Goal: Download file/media

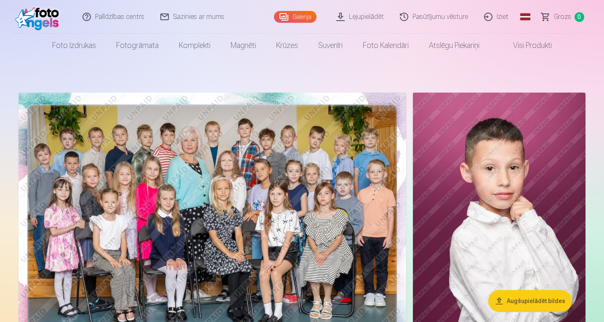
click at [361, 16] on link "Lejupielādēt" at bounding box center [361, 17] width 64 height 34
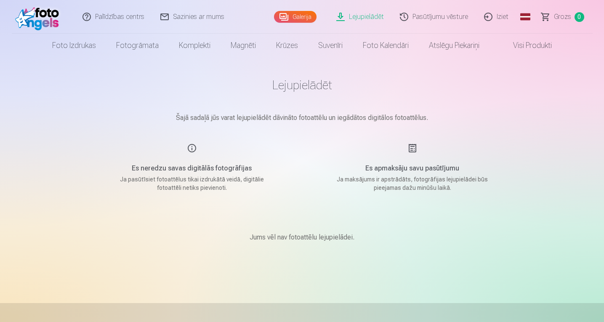
click at [442, 14] on link "Pasūtījumu vēsture" at bounding box center [434, 17] width 84 height 34
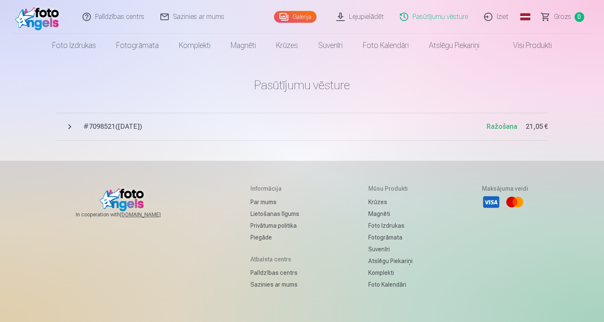
click at [118, 127] on span "# 7098521 ( [DATE] )" at bounding box center [284, 127] width 403 height 10
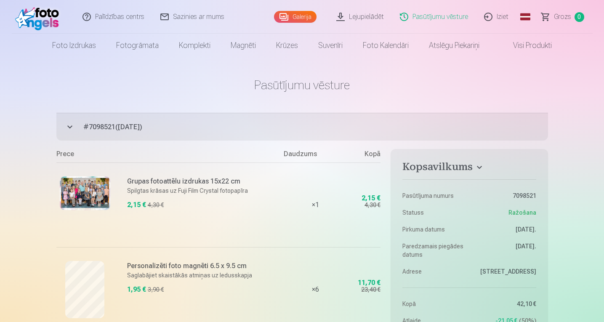
click at [362, 13] on link "Lejupielādēt" at bounding box center [361, 17] width 64 height 34
